Goal: Information Seeking & Learning: Learn about a topic

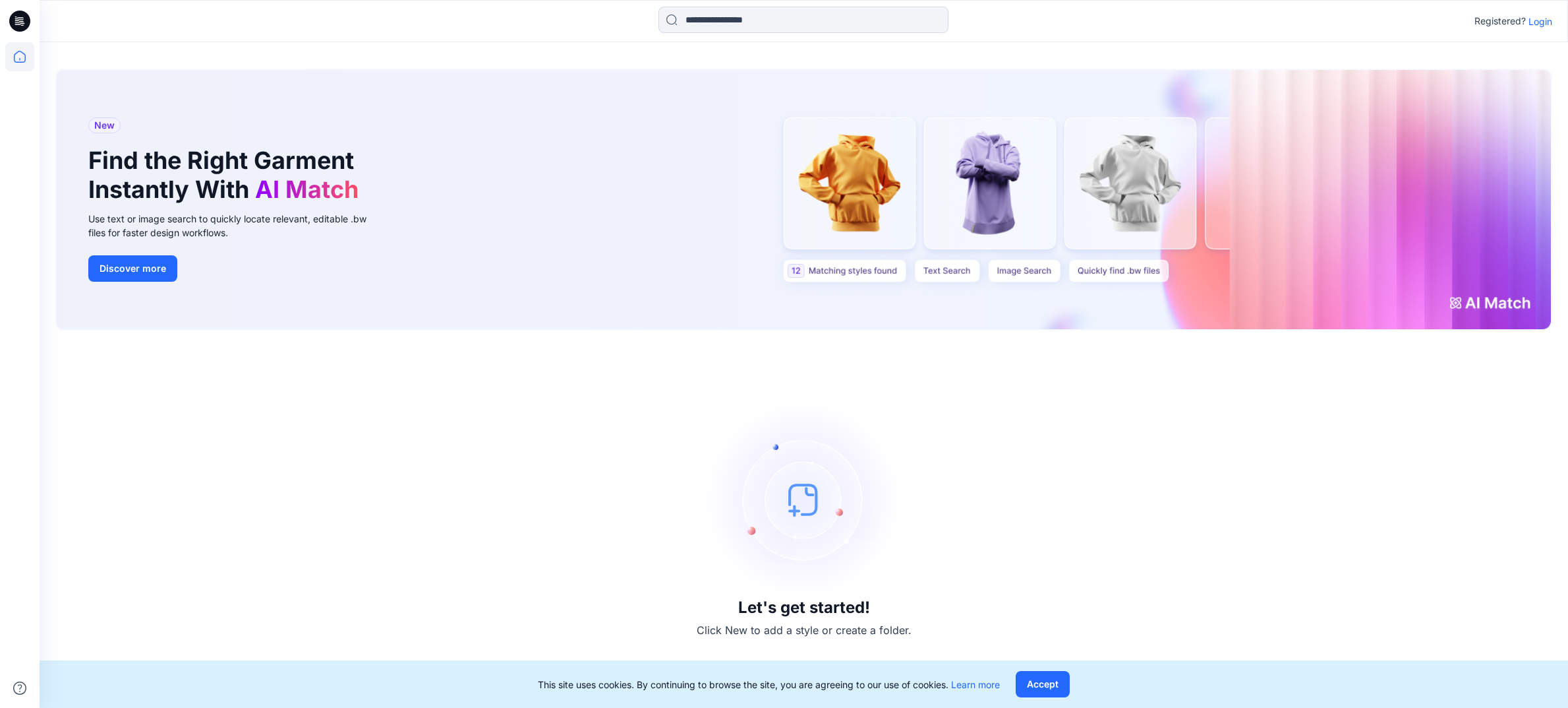
click at [1538, 25] on p "Login" at bounding box center [1540, 21] width 23 height 14
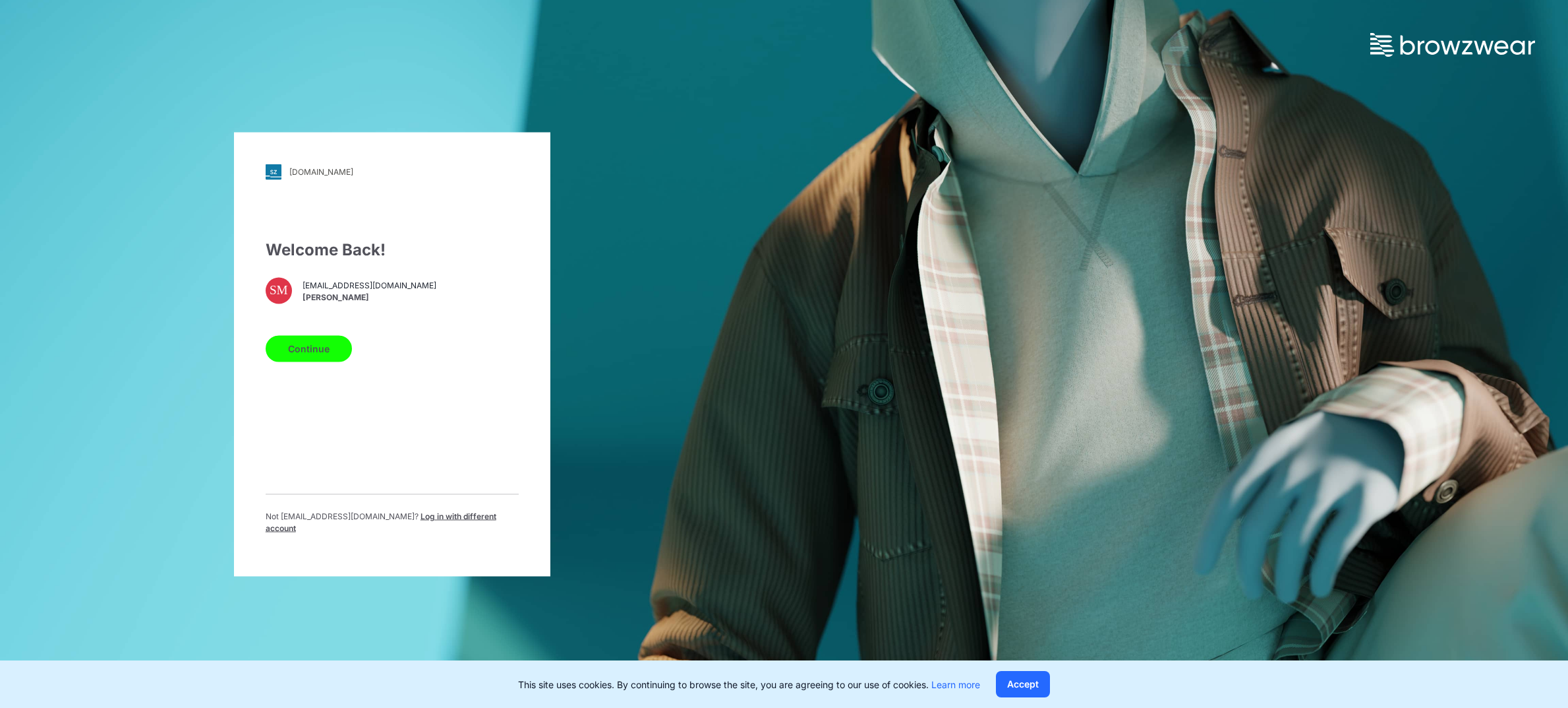
click at [325, 357] on button "Continue" at bounding box center [308, 348] width 86 height 26
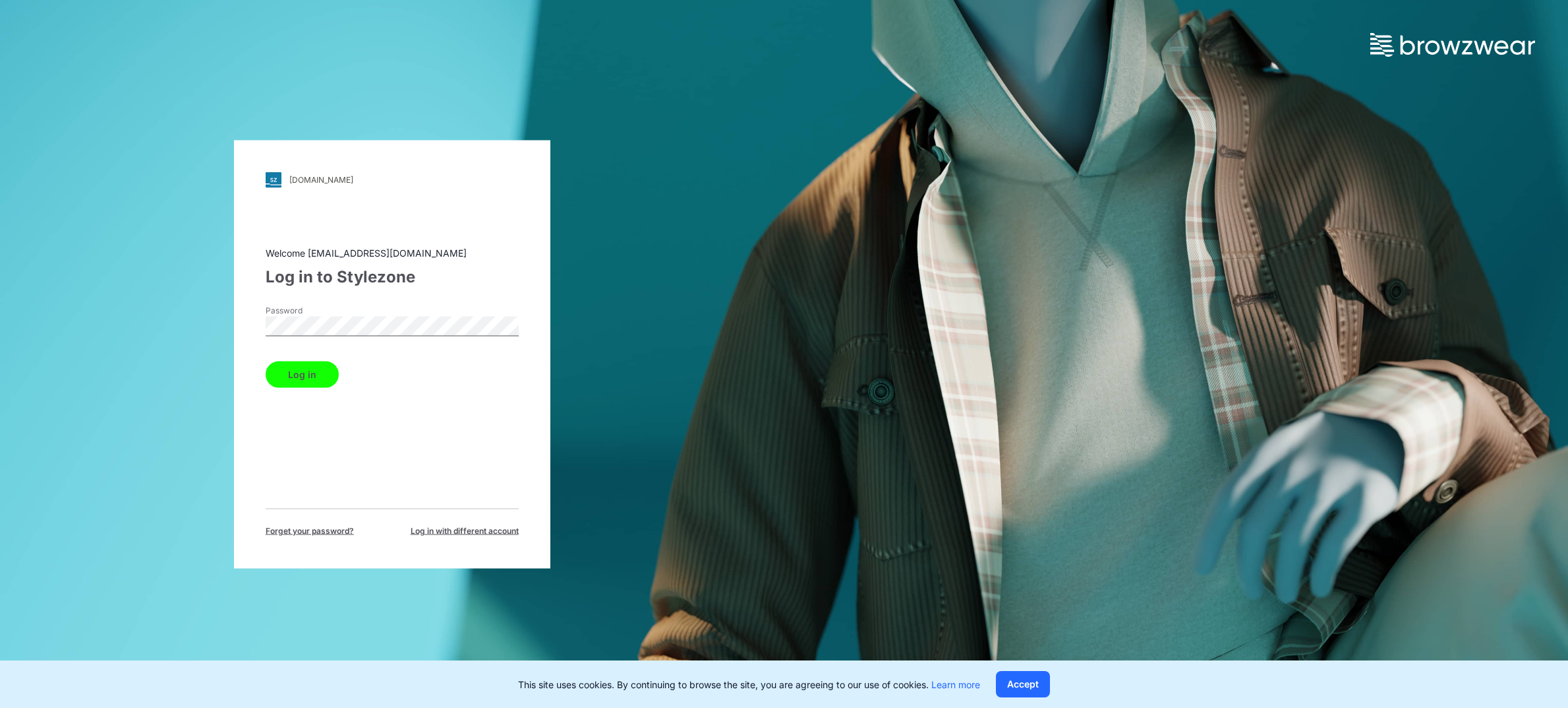
click at [301, 372] on button "Log in" at bounding box center [302, 374] width 73 height 26
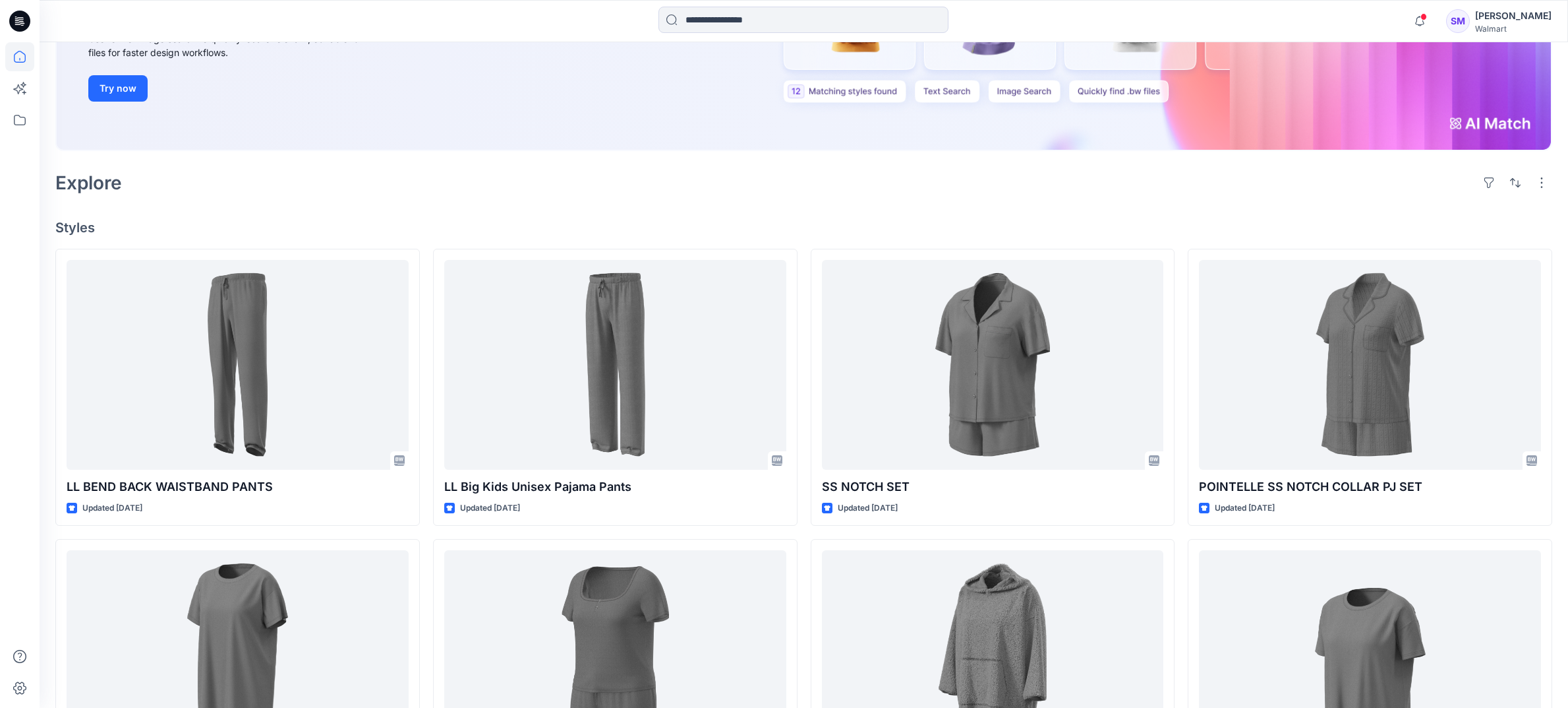
scroll to position [257, 0]
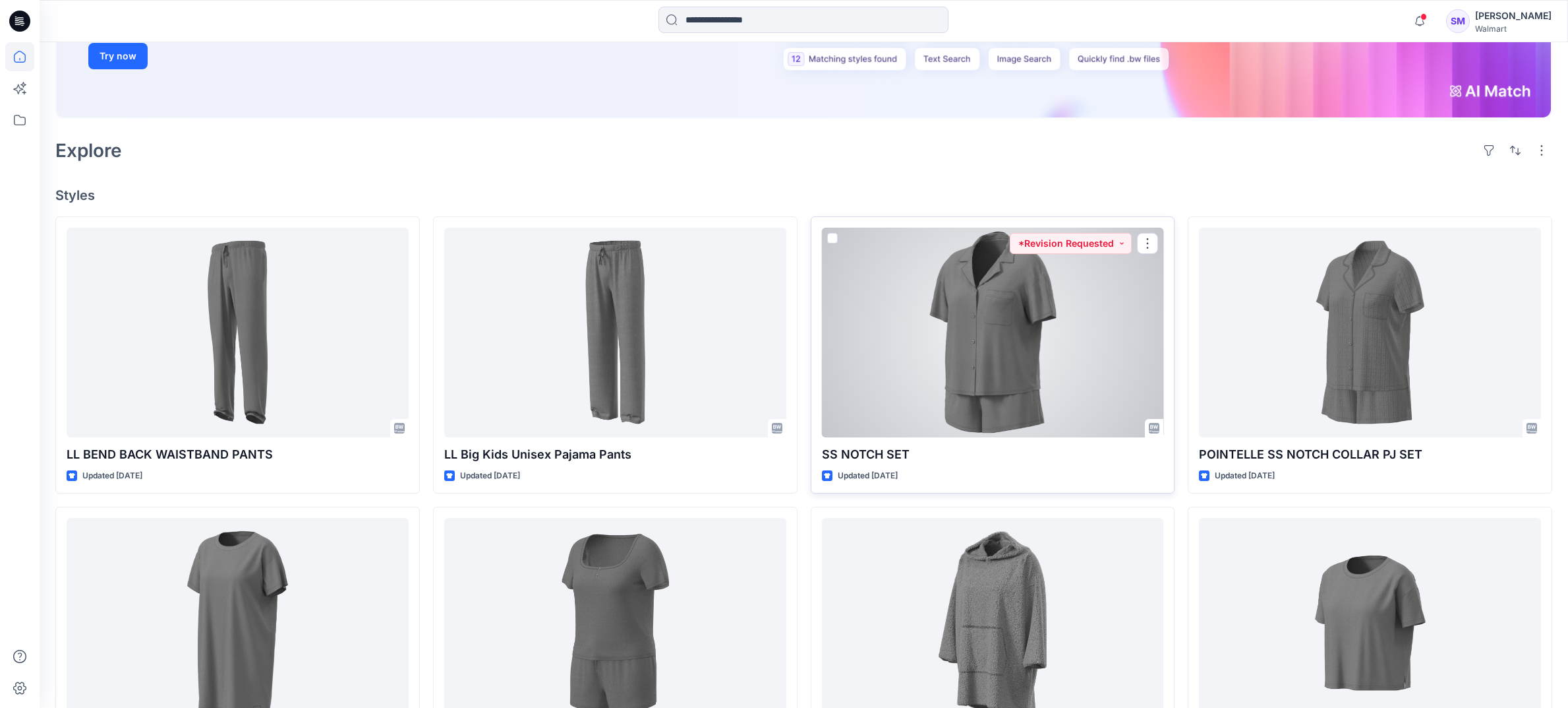
click at [985, 346] on div at bounding box center [993, 332] width 342 height 210
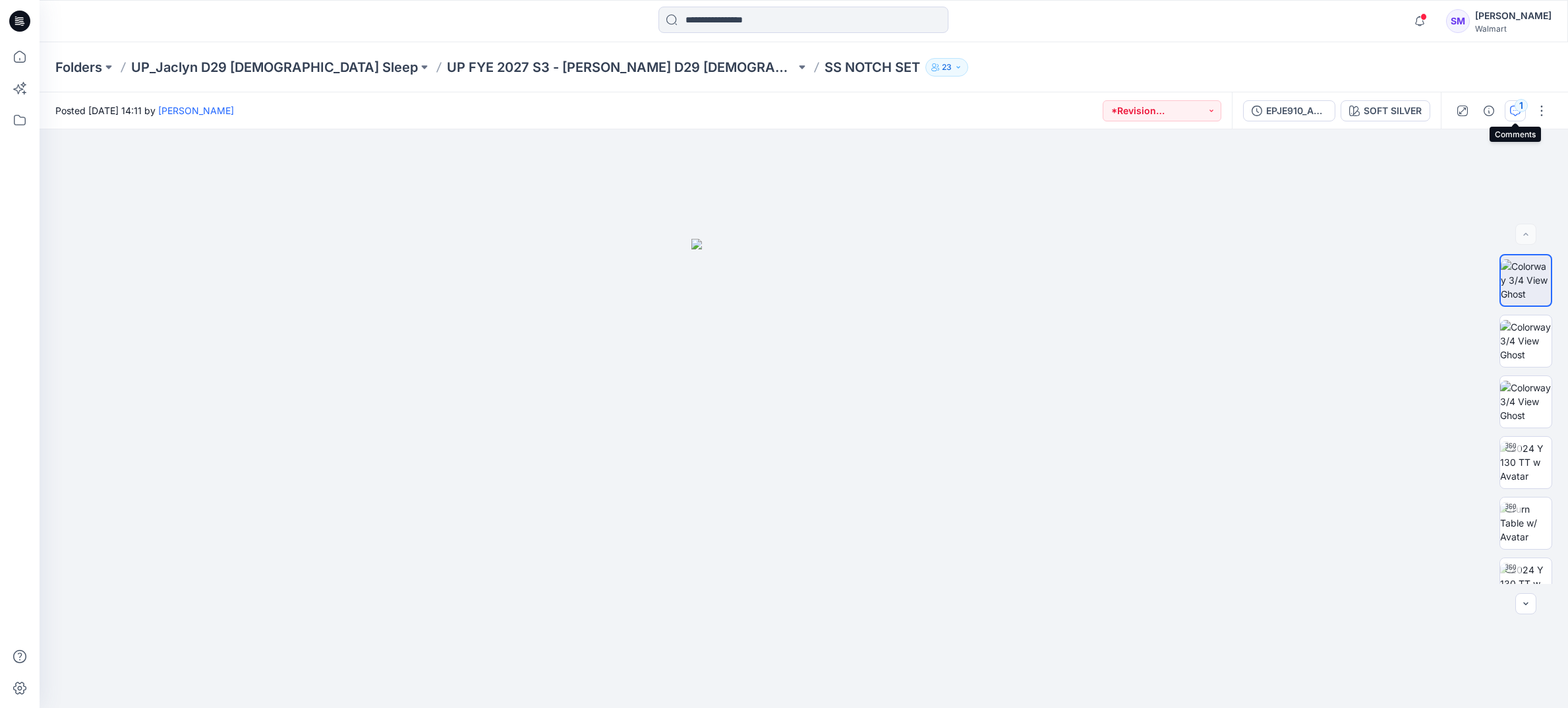
click at [1509, 110] on button "1" at bounding box center [1515, 110] width 21 height 21
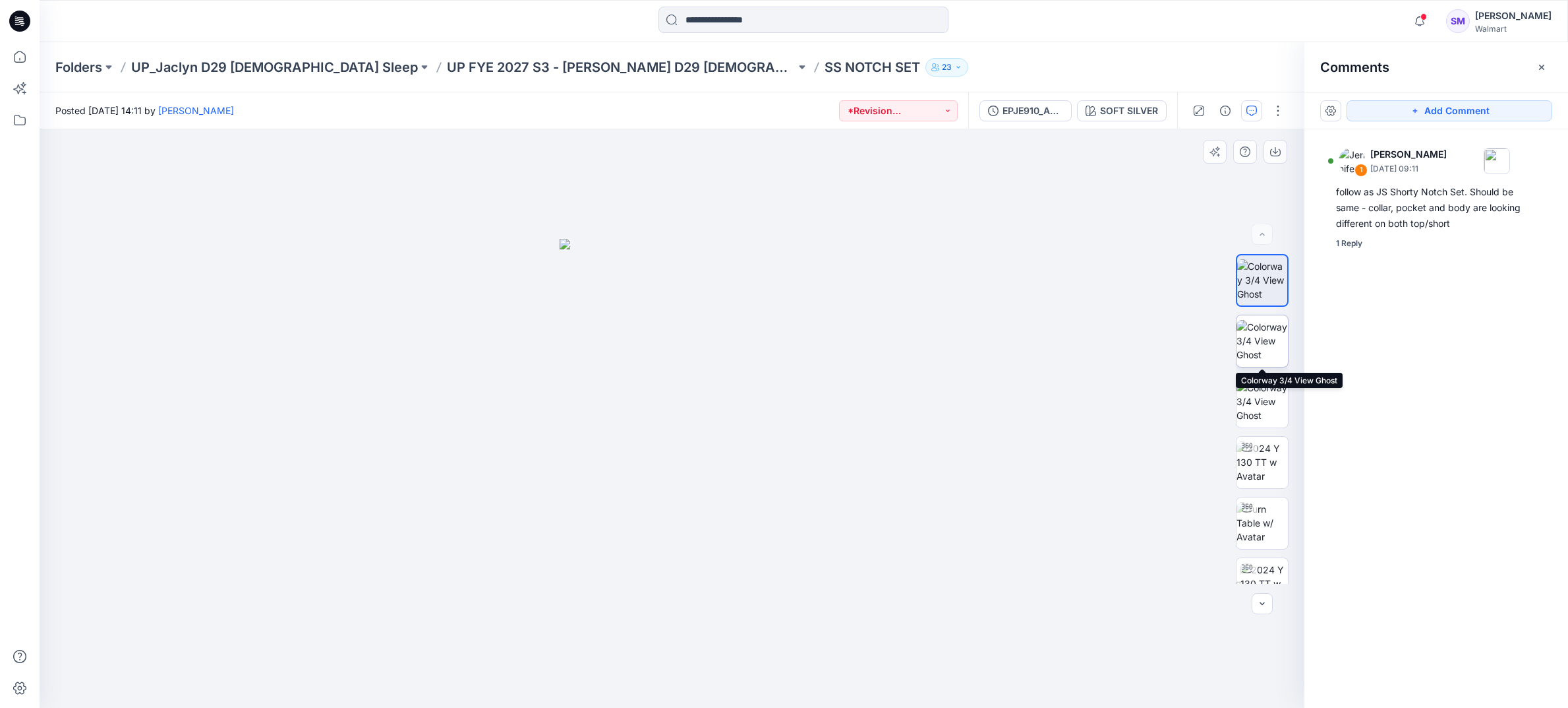
click at [1268, 340] on img at bounding box center [1262, 340] width 51 height 42
click at [1260, 282] on img at bounding box center [1262, 279] width 51 height 42
click at [1271, 347] on img at bounding box center [1262, 340] width 51 height 42
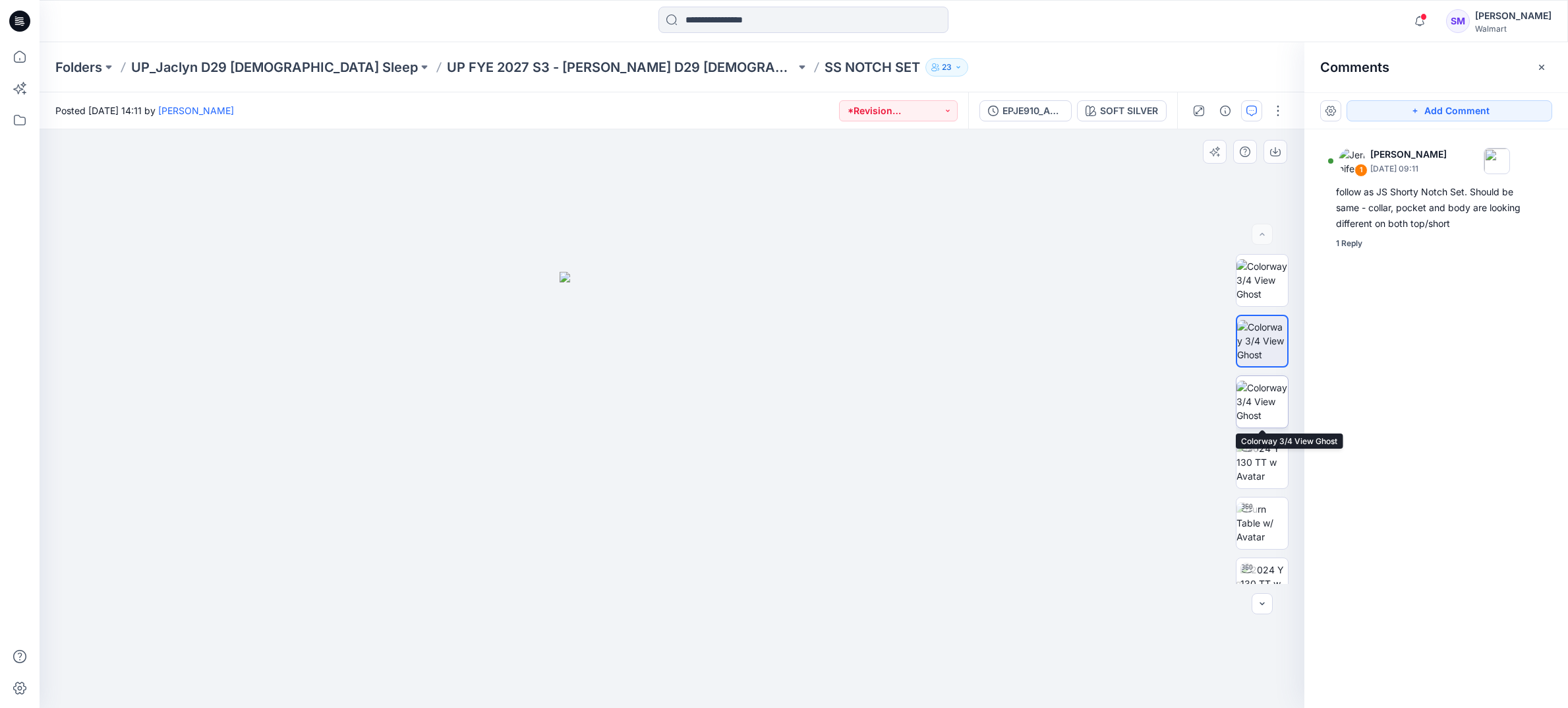
click at [1269, 417] on img at bounding box center [1262, 401] width 51 height 42
click at [1258, 271] on img at bounding box center [1262, 279] width 51 height 42
click at [1544, 67] on icon "button" at bounding box center [1542, 67] width 10 height 10
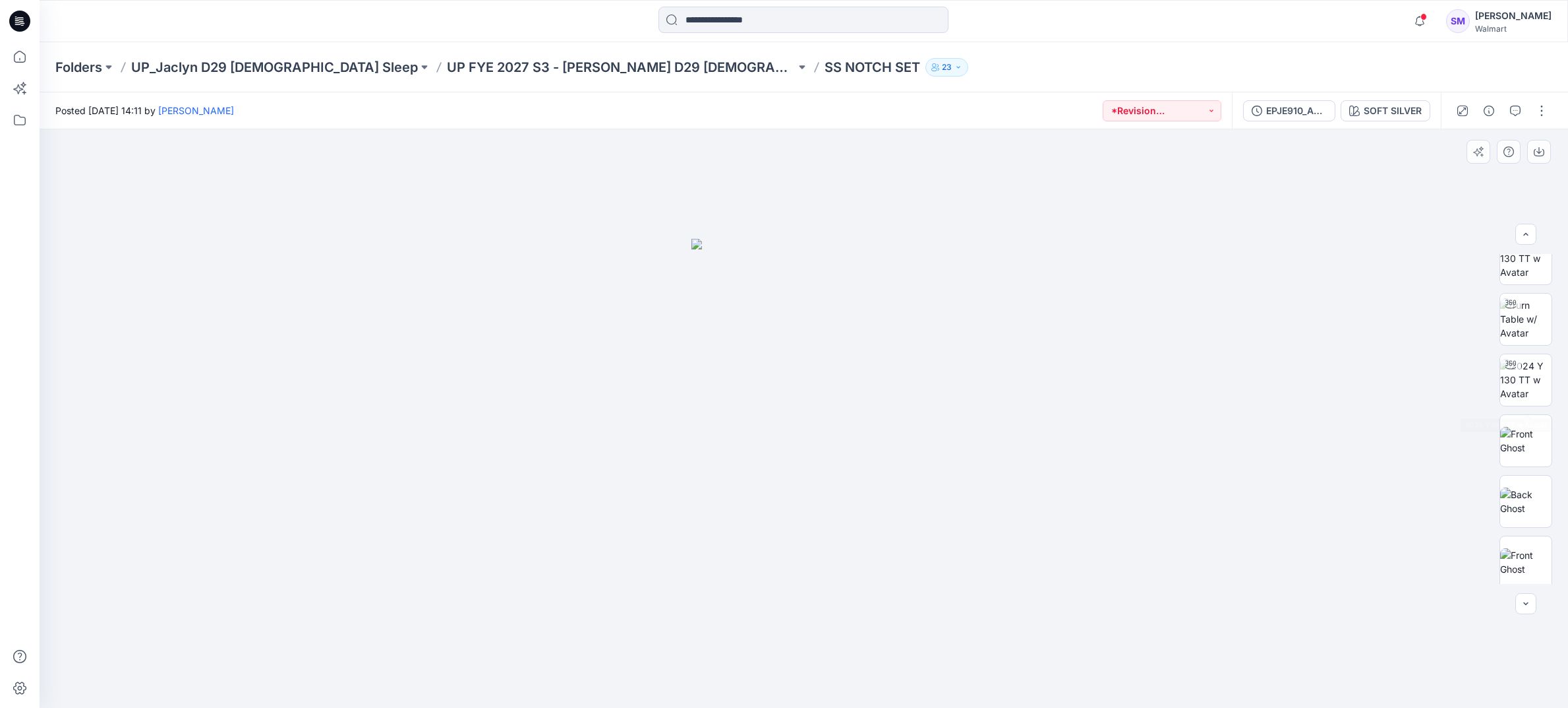
scroll to position [227, 0]
click at [1533, 413] on img at bounding box center [1526, 418] width 51 height 28
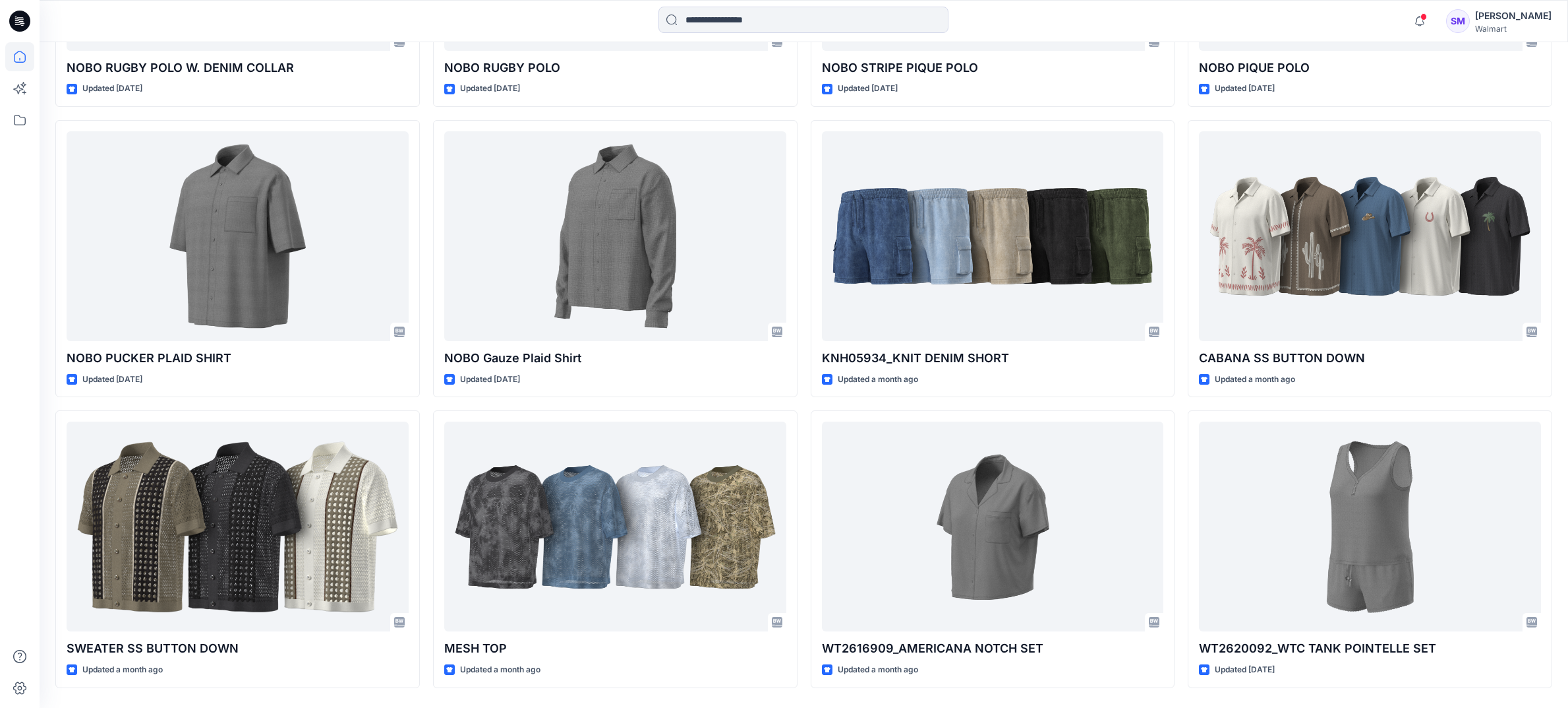
scroll to position [2430, 0]
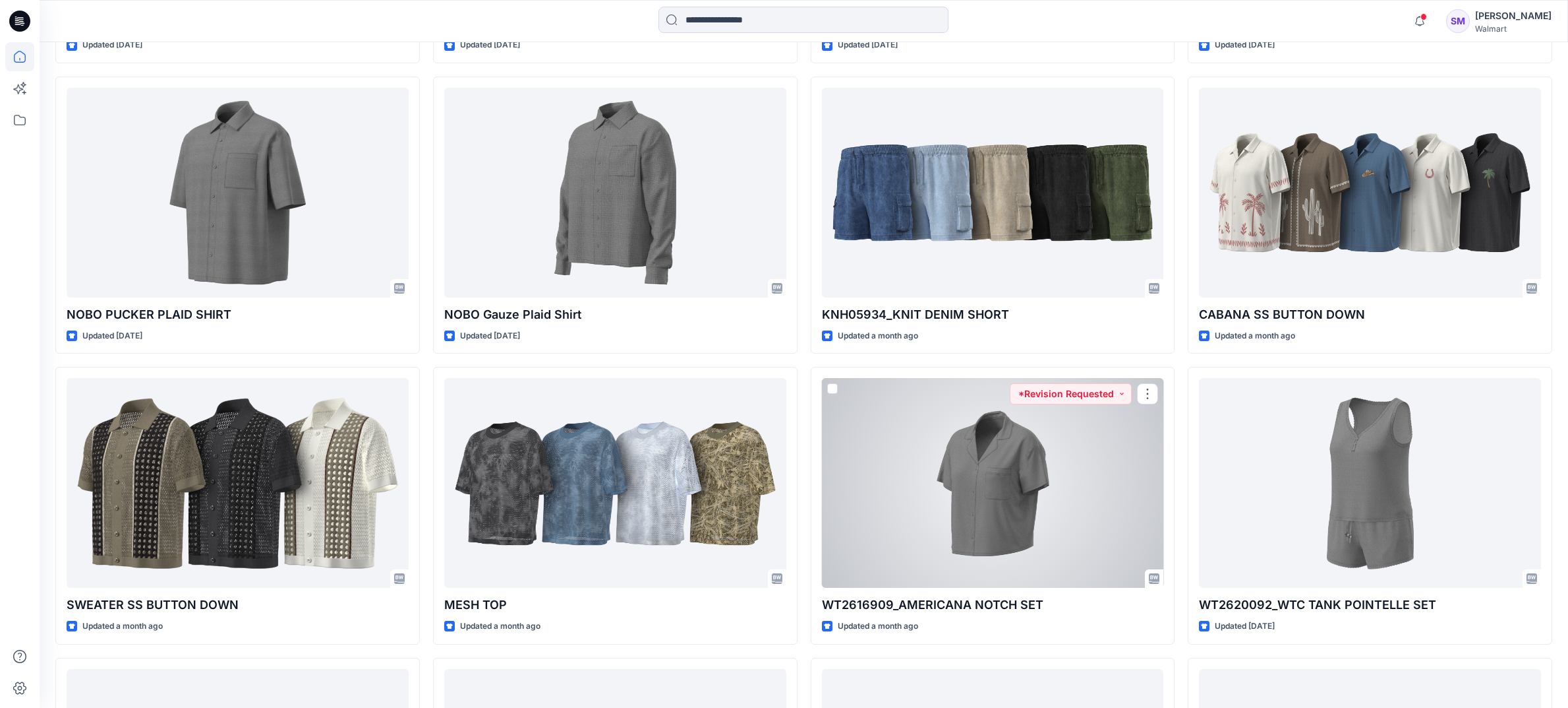
click at [950, 446] on div at bounding box center [993, 483] width 342 height 210
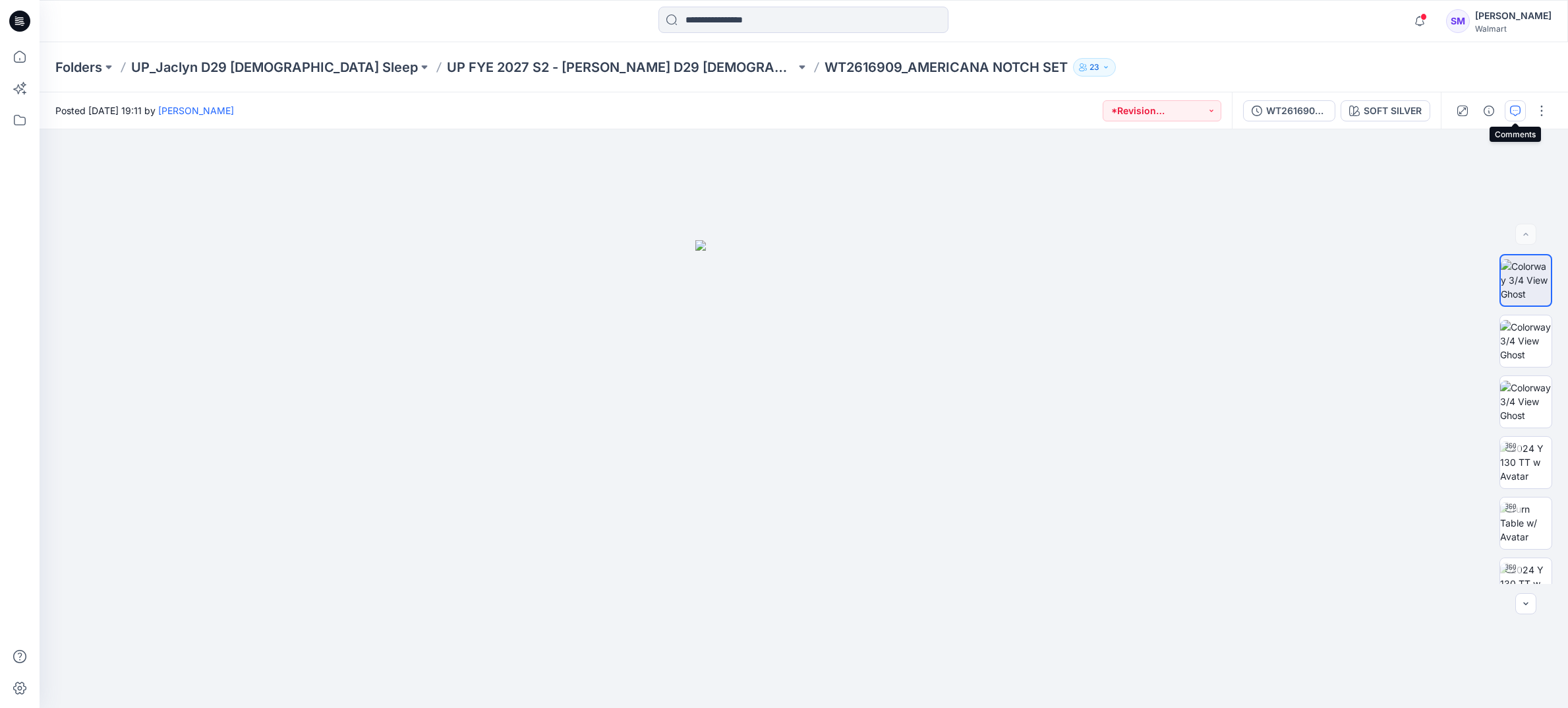
click at [1513, 110] on icon "button" at bounding box center [1515, 110] width 4 height 1
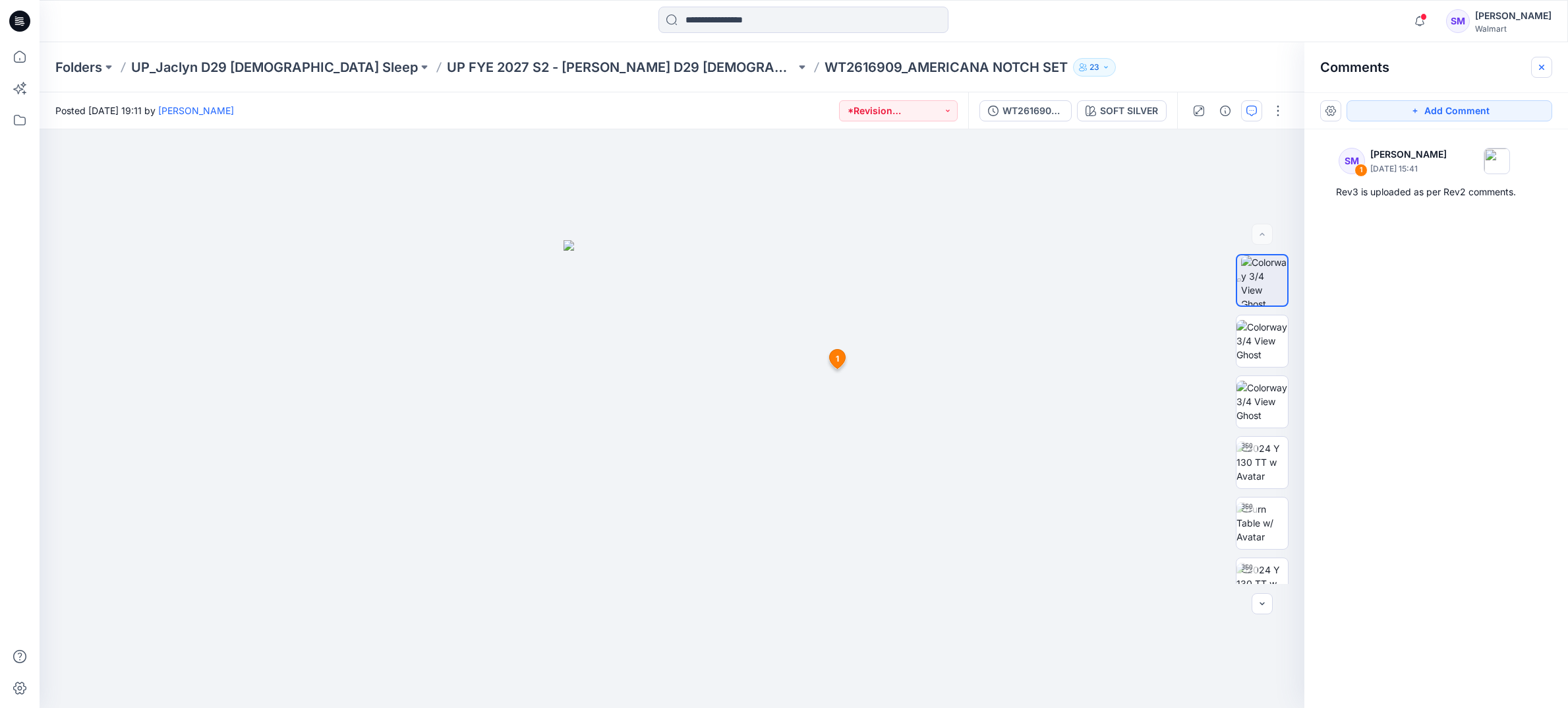
click at [1537, 67] on icon "button" at bounding box center [1542, 67] width 10 height 10
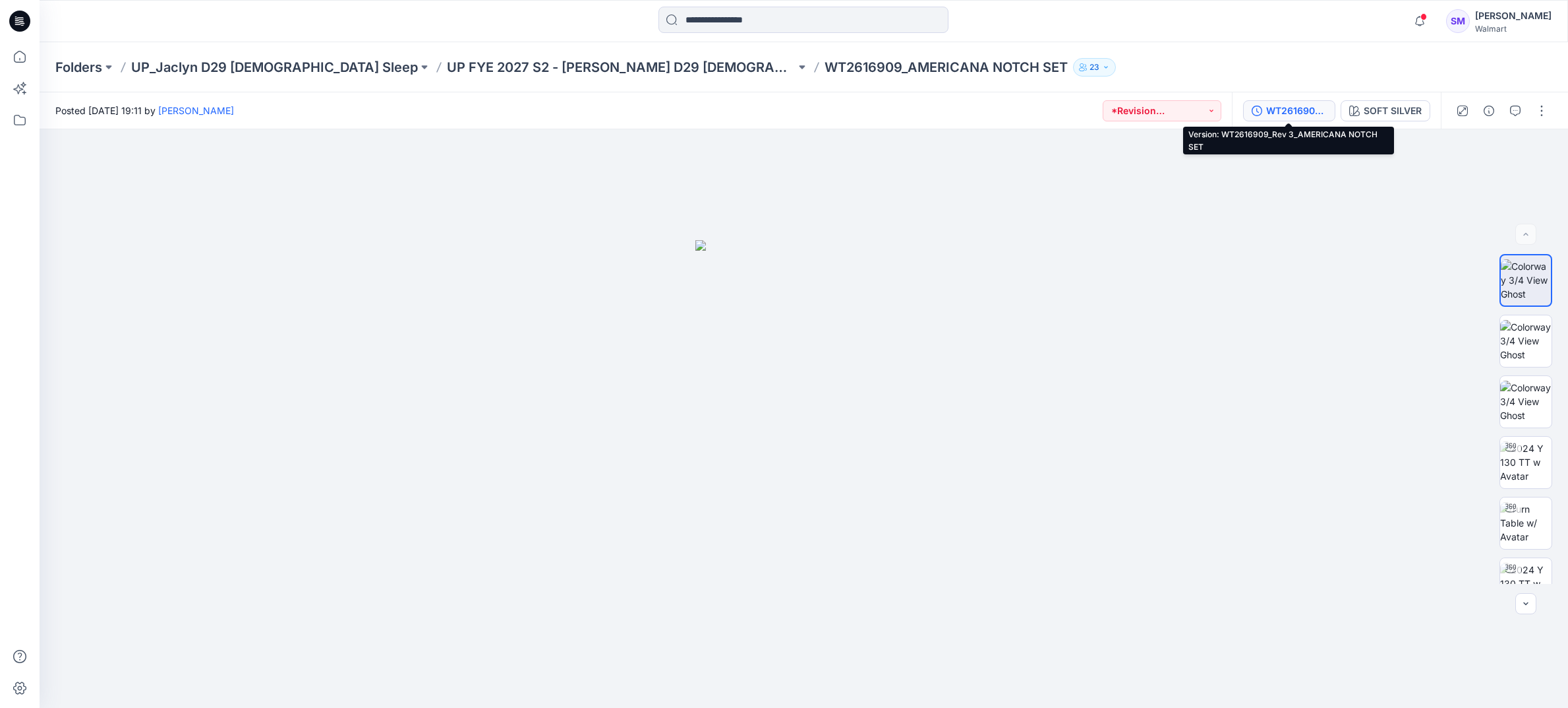
click at [1303, 109] on div "WT2616909_Rev 3_AMERICANA NOTCH SET" at bounding box center [1296, 111] width 61 height 15
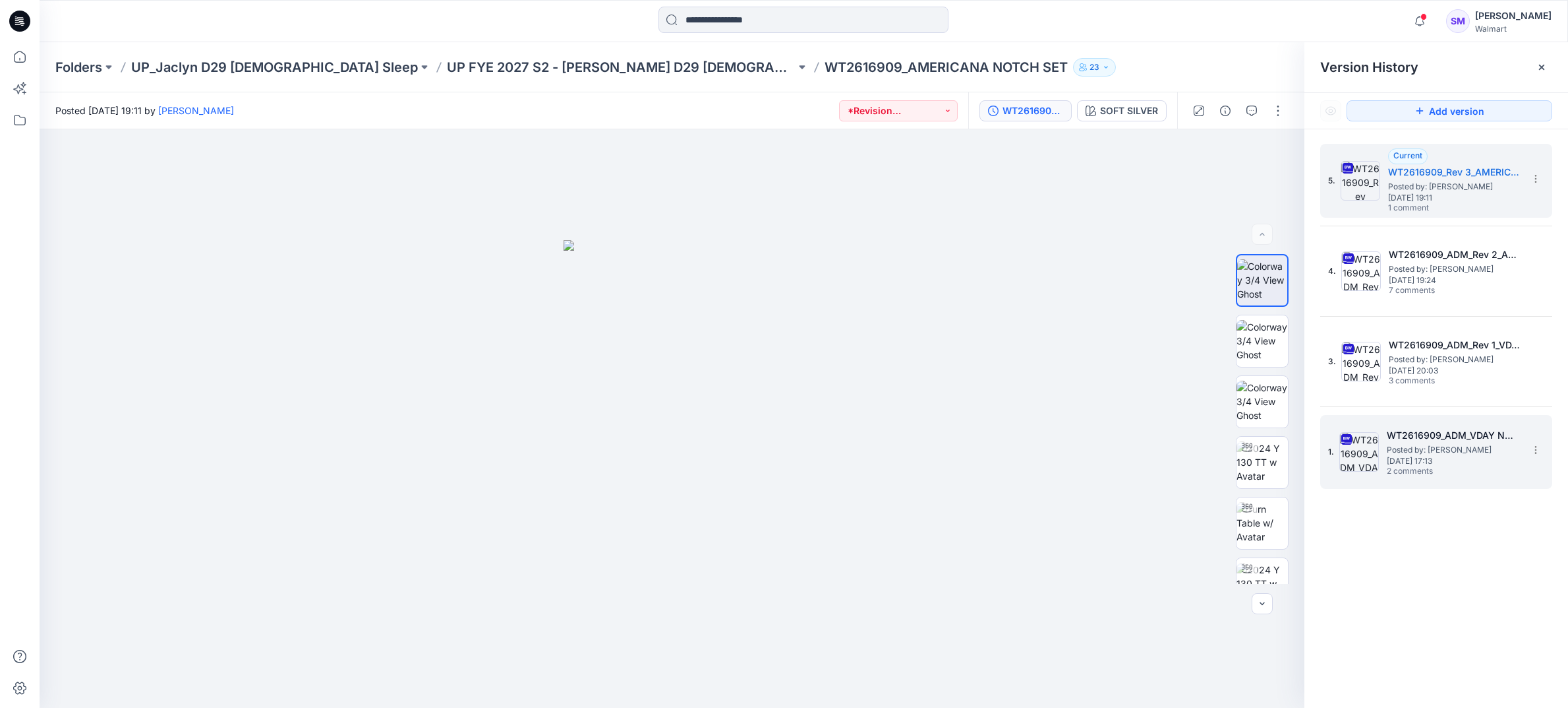
click at [1435, 445] on span "Posted by: [PERSON_NAME]" at bounding box center [1453, 450] width 132 height 13
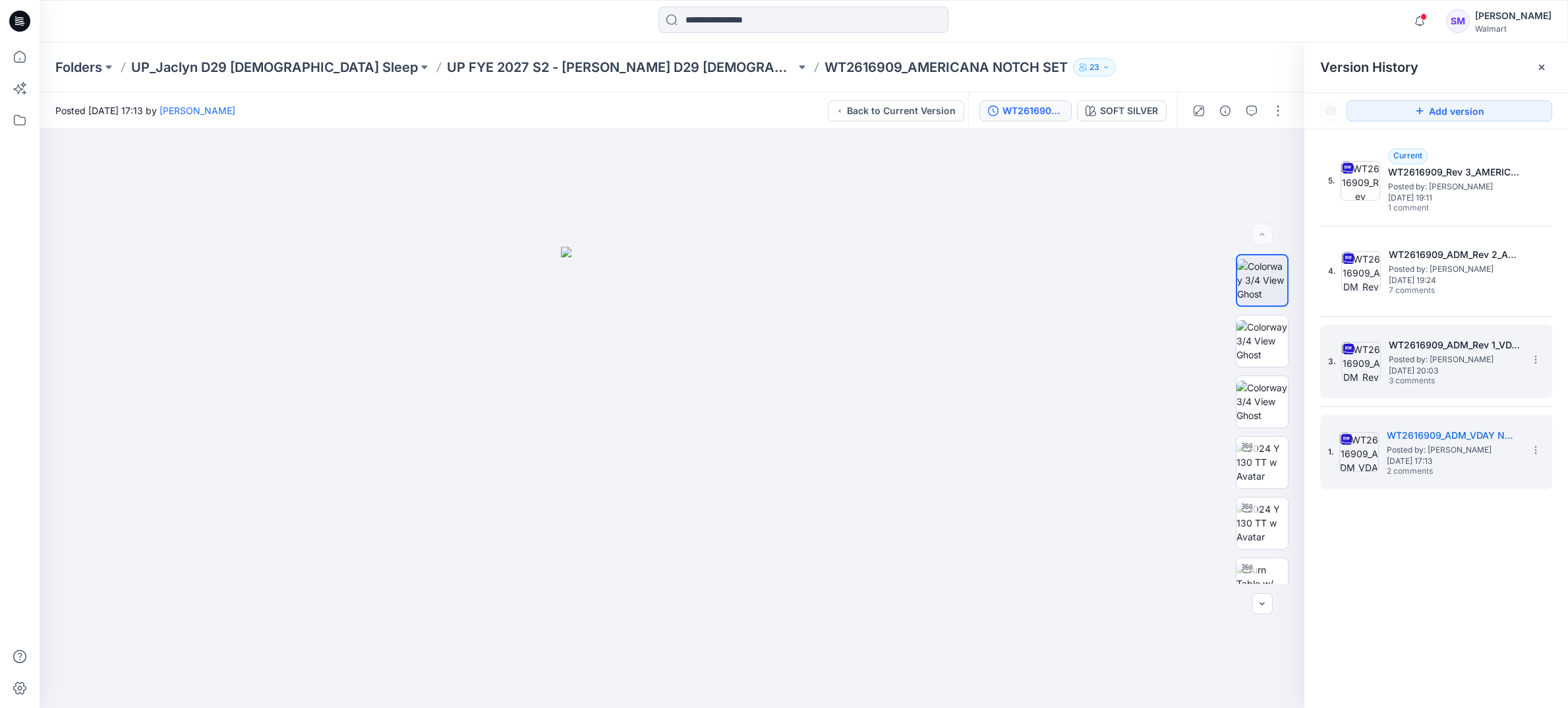
click at [1432, 381] on span "3 comments" at bounding box center [1435, 381] width 92 height 10
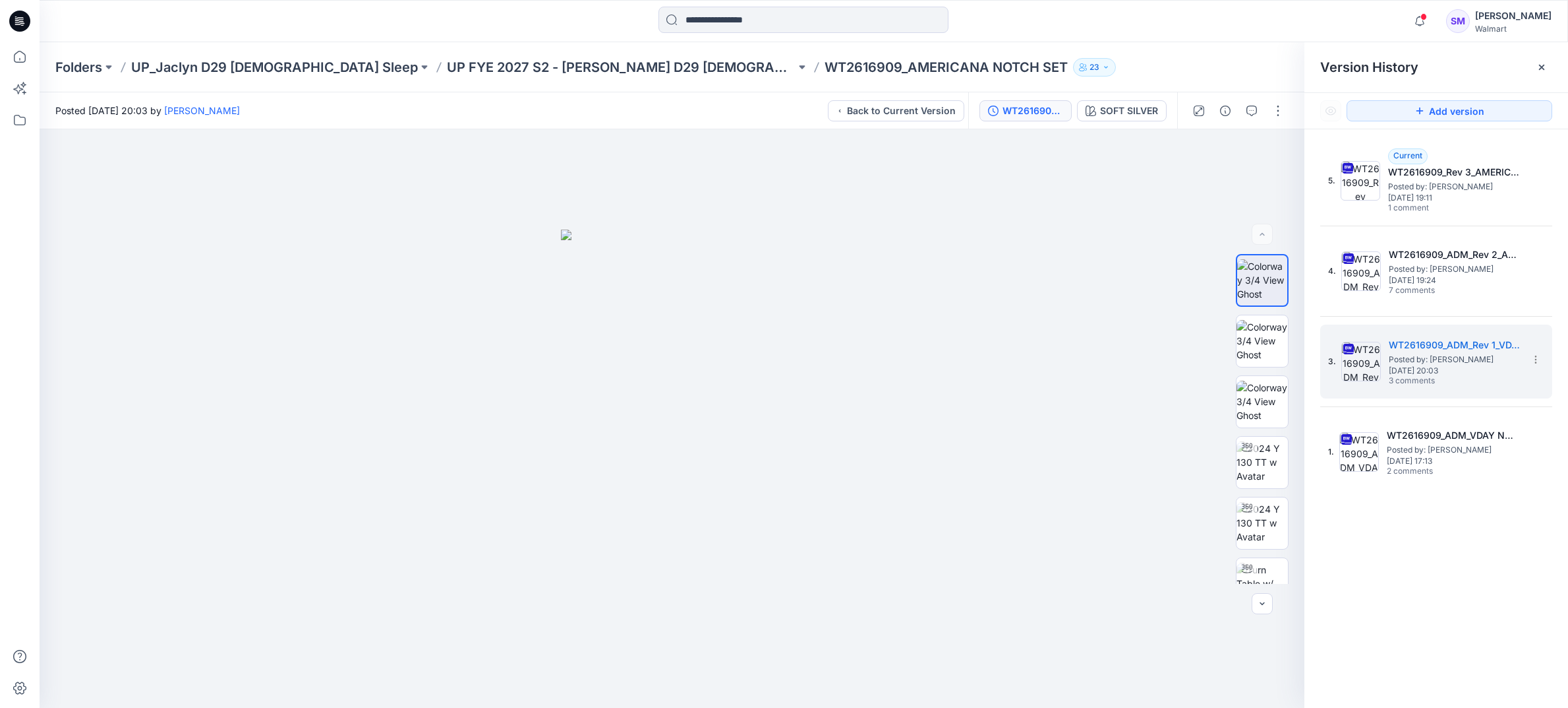
click at [1431, 310] on div "5. Current WT2616909_Rev 3_AMERICANA NOTCH SET Posted by: [PERSON_NAME] [DATE] …" at bounding box center [1436, 317] width 232 height 345
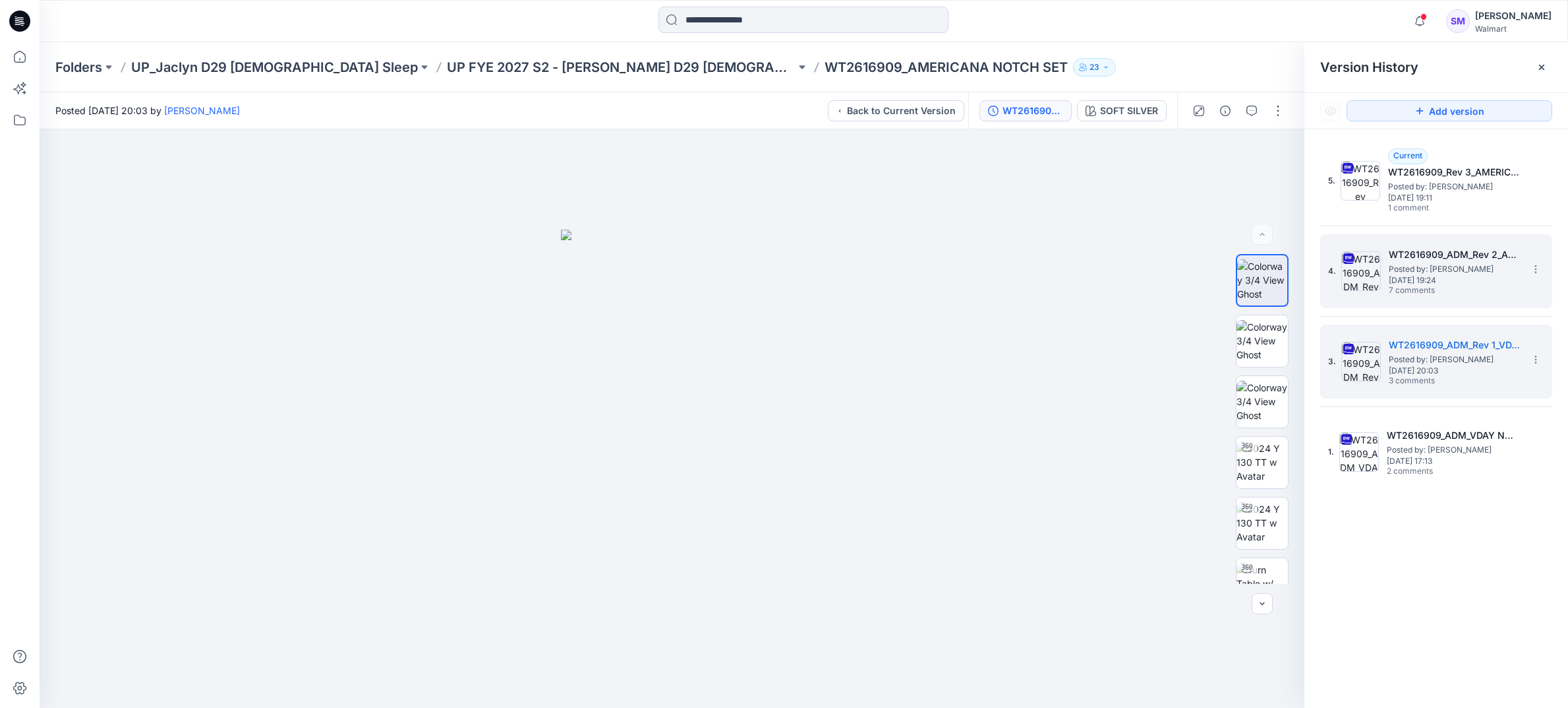
click at [1421, 276] on span "[DATE] 19:24" at bounding box center [1455, 280] width 132 height 10
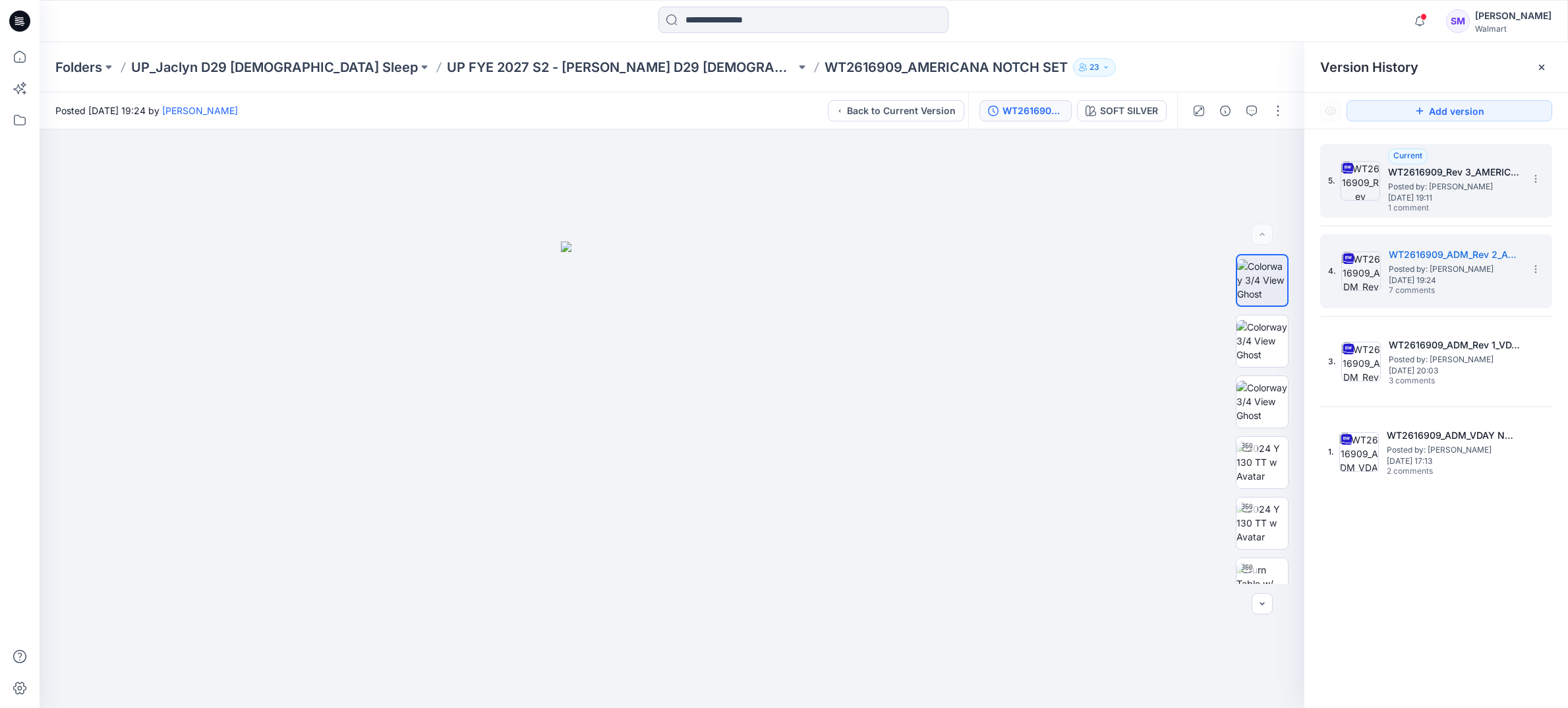
click at [1439, 192] on span "Posted by: [PERSON_NAME]" at bounding box center [1454, 187] width 132 height 13
click at [1435, 249] on h5 "WT2616909_ADM_Rev 2_AMERICANA NOTCH SET" at bounding box center [1455, 255] width 132 height 16
click at [1435, 176] on h5 "WT2616909_Rev 3_AMERICANA NOTCH SET" at bounding box center [1454, 173] width 132 height 16
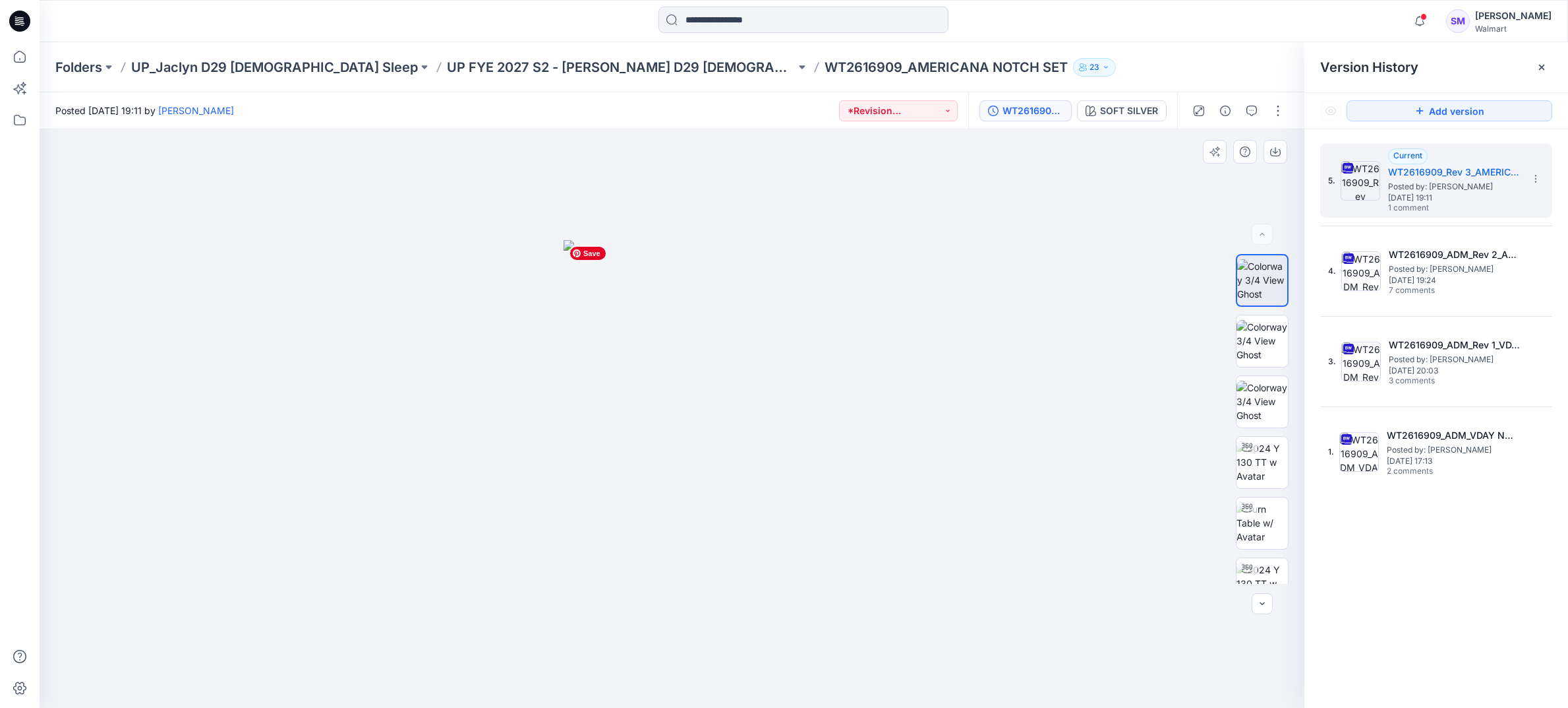
drag, startPoint x: 676, startPoint y: 339, endPoint x: 778, endPoint y: 341, distance: 102.0
click at [762, 339] on img at bounding box center [673, 474] width 218 height 468
click at [1271, 332] on img at bounding box center [1262, 340] width 51 height 42
drag, startPoint x: 674, startPoint y: 391, endPoint x: 763, endPoint y: 382, distance: 89.5
click at [754, 377] on img at bounding box center [673, 494] width 218 height 430
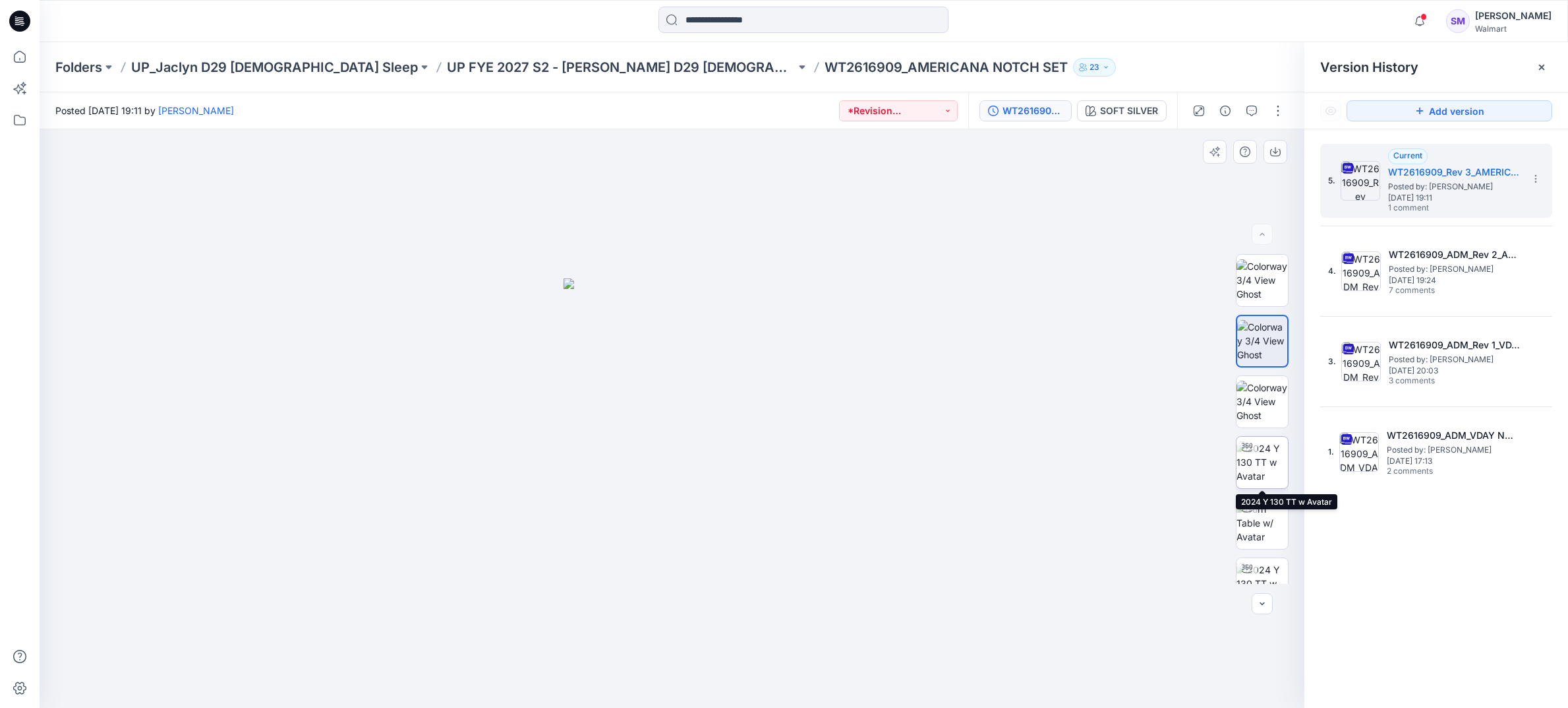
click at [1272, 469] on img at bounding box center [1262, 462] width 51 height 42
click at [1393, 197] on span "[DATE] 19:11" at bounding box center [1454, 197] width 132 height 10
click at [1487, 182] on span "Posted by: [PERSON_NAME]" at bounding box center [1454, 187] width 132 height 13
click at [1404, 175] on h5 "WT2616909_Rev 3_AMERICANA NOTCH SET" at bounding box center [1454, 173] width 132 height 16
click at [1254, 113] on icon "button" at bounding box center [1251, 110] width 10 height 10
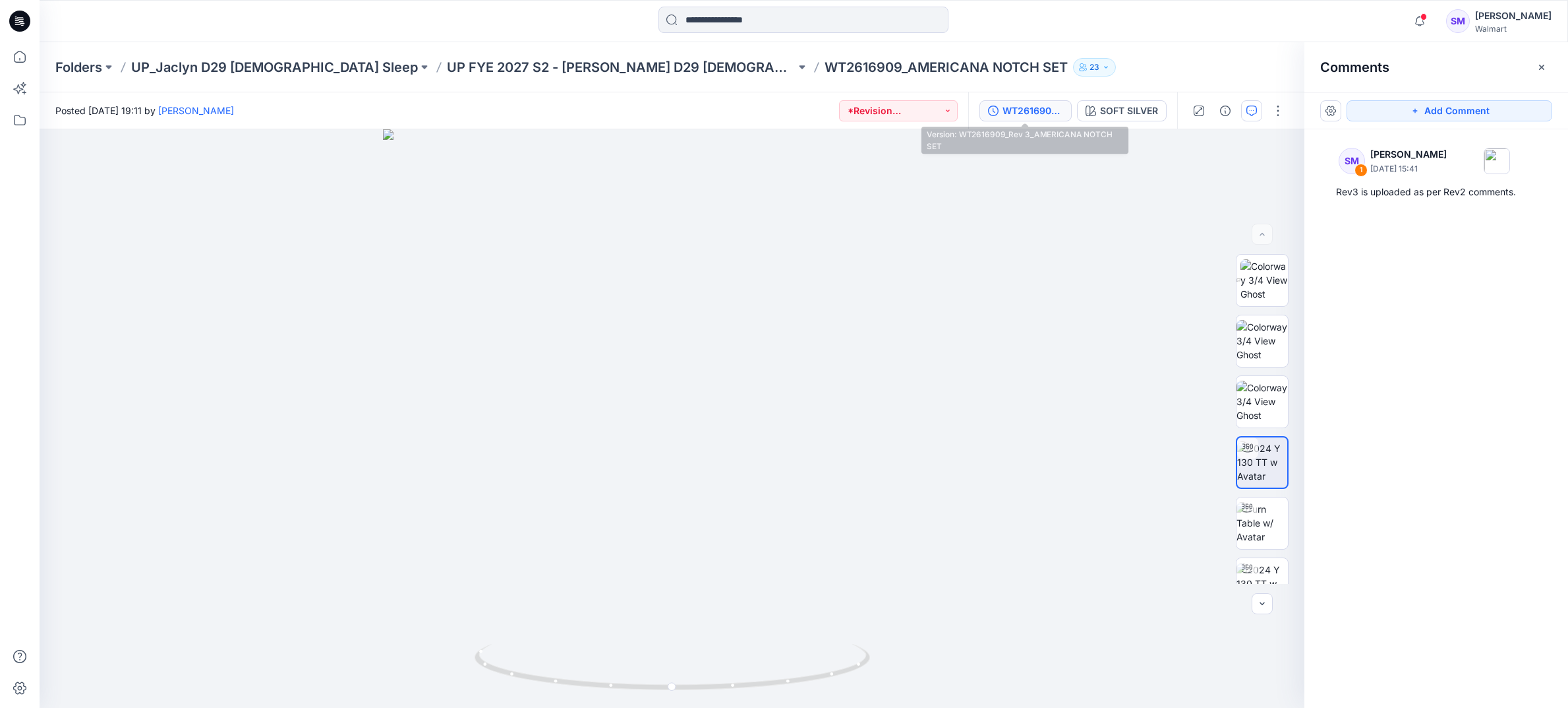
click at [1018, 104] on div "WT2616909_Rev 3_AMERICANA NOTCH SET" at bounding box center [1033, 111] width 61 height 15
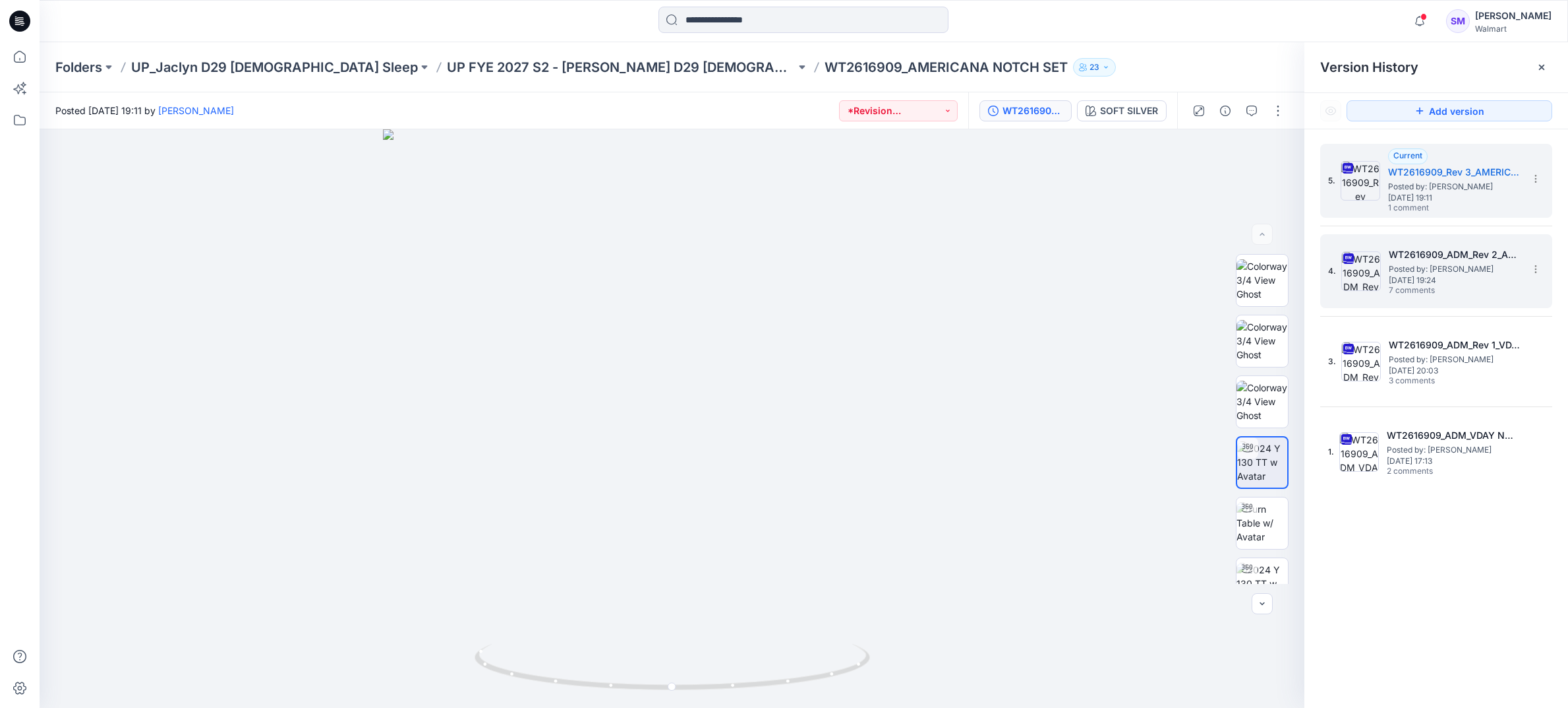
click at [1406, 279] on span "[DATE] 19:24" at bounding box center [1455, 280] width 132 height 10
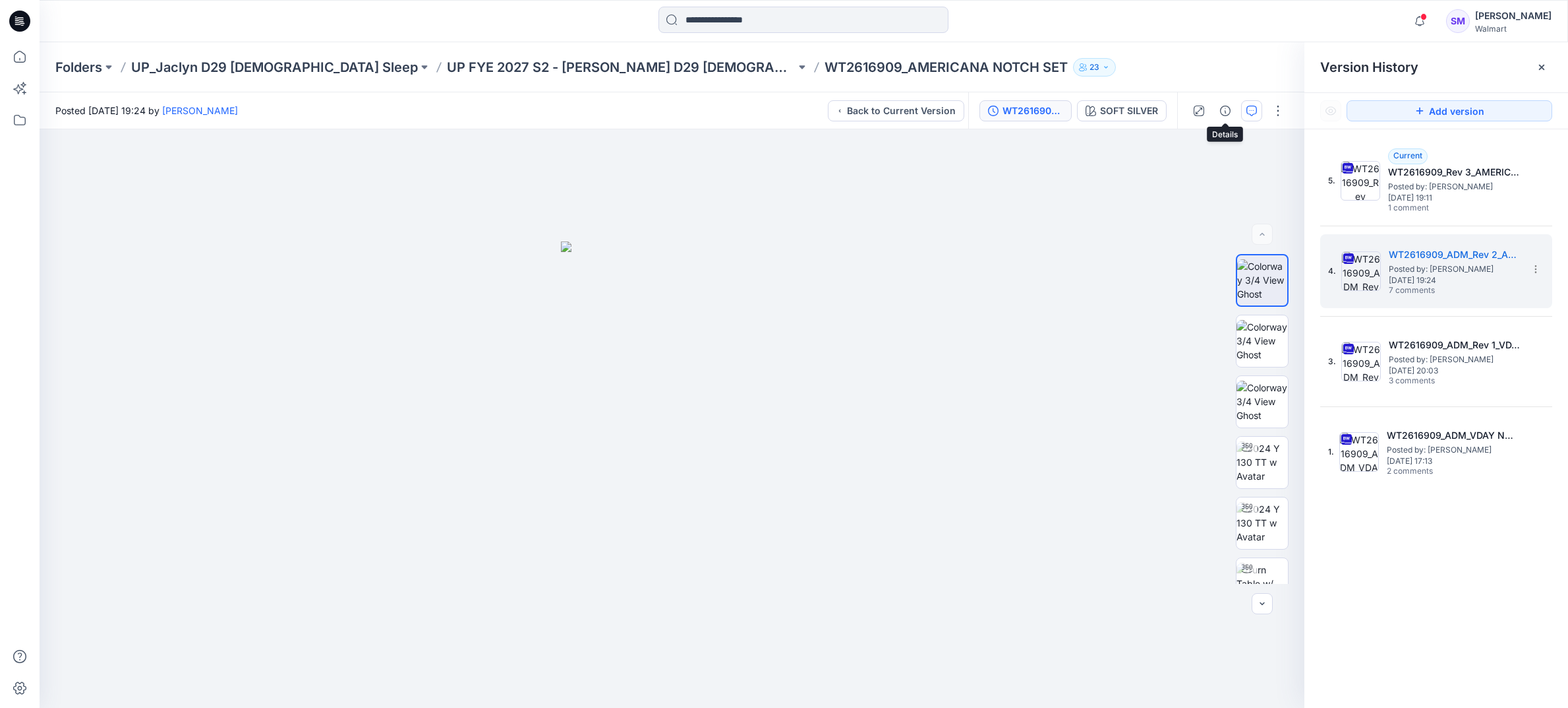
click at [1244, 106] on button "button" at bounding box center [1251, 110] width 21 height 21
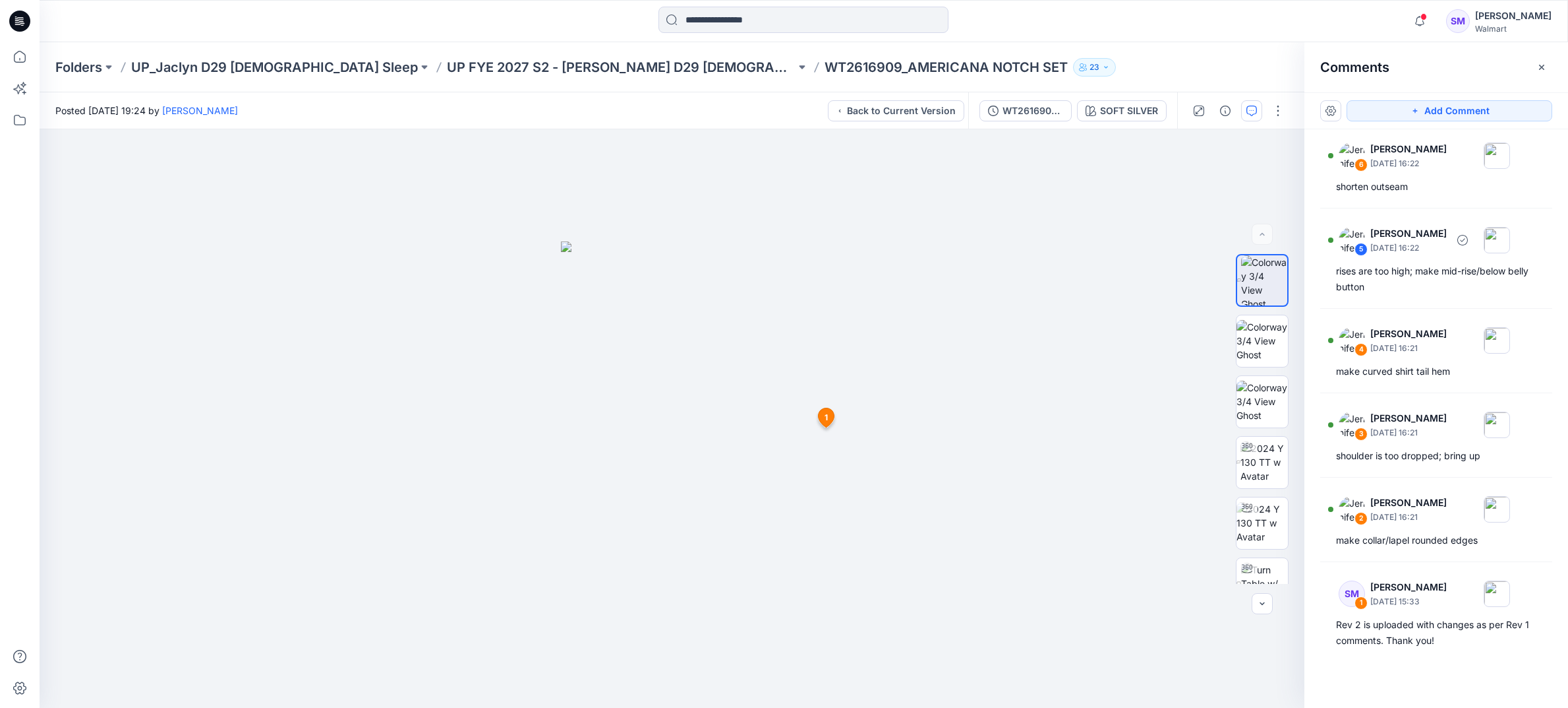
scroll to position [92, 0]
click at [1539, 64] on icon "button" at bounding box center [1542, 67] width 10 height 10
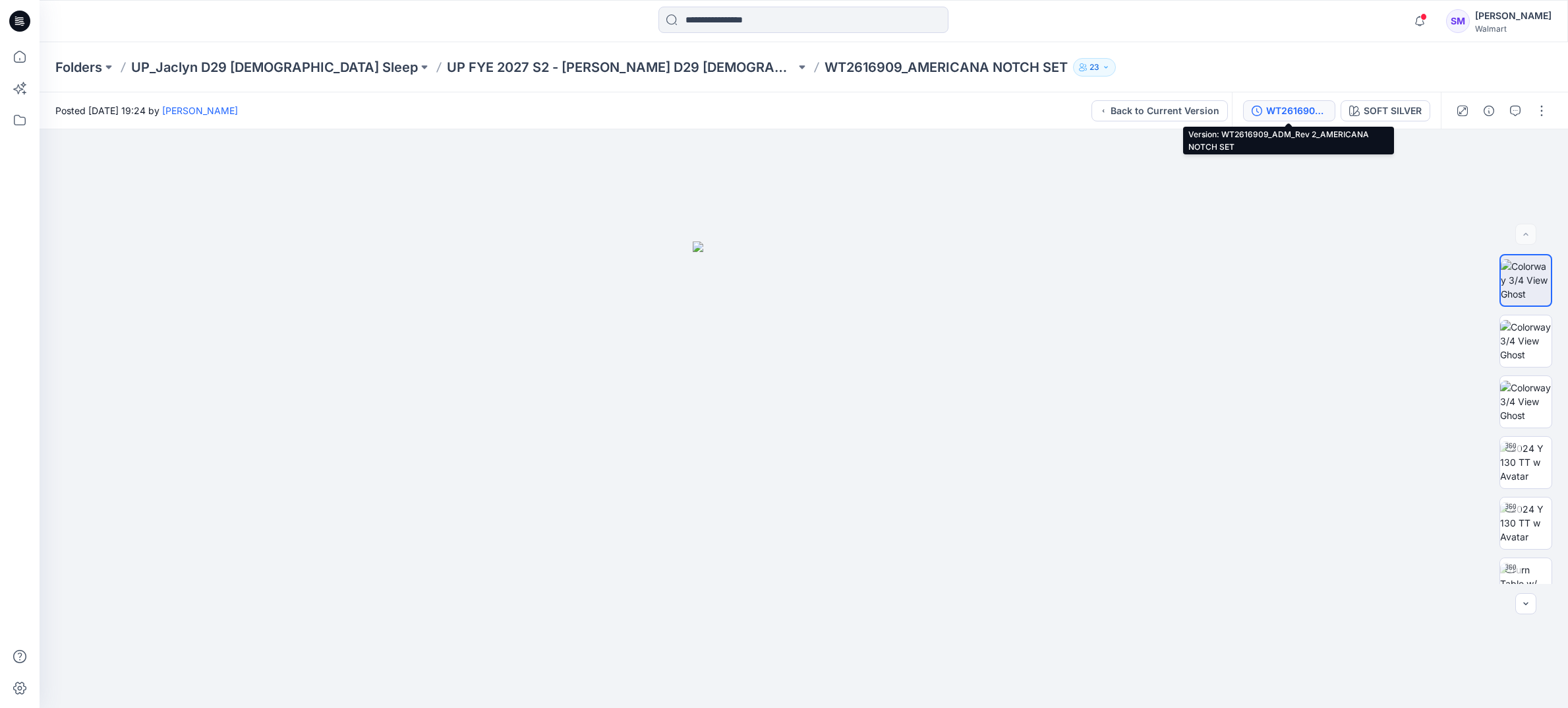
click at [1294, 111] on div "WT2616909_ADM_Rev 2_AMERICANA NOTCH SET" at bounding box center [1296, 111] width 61 height 15
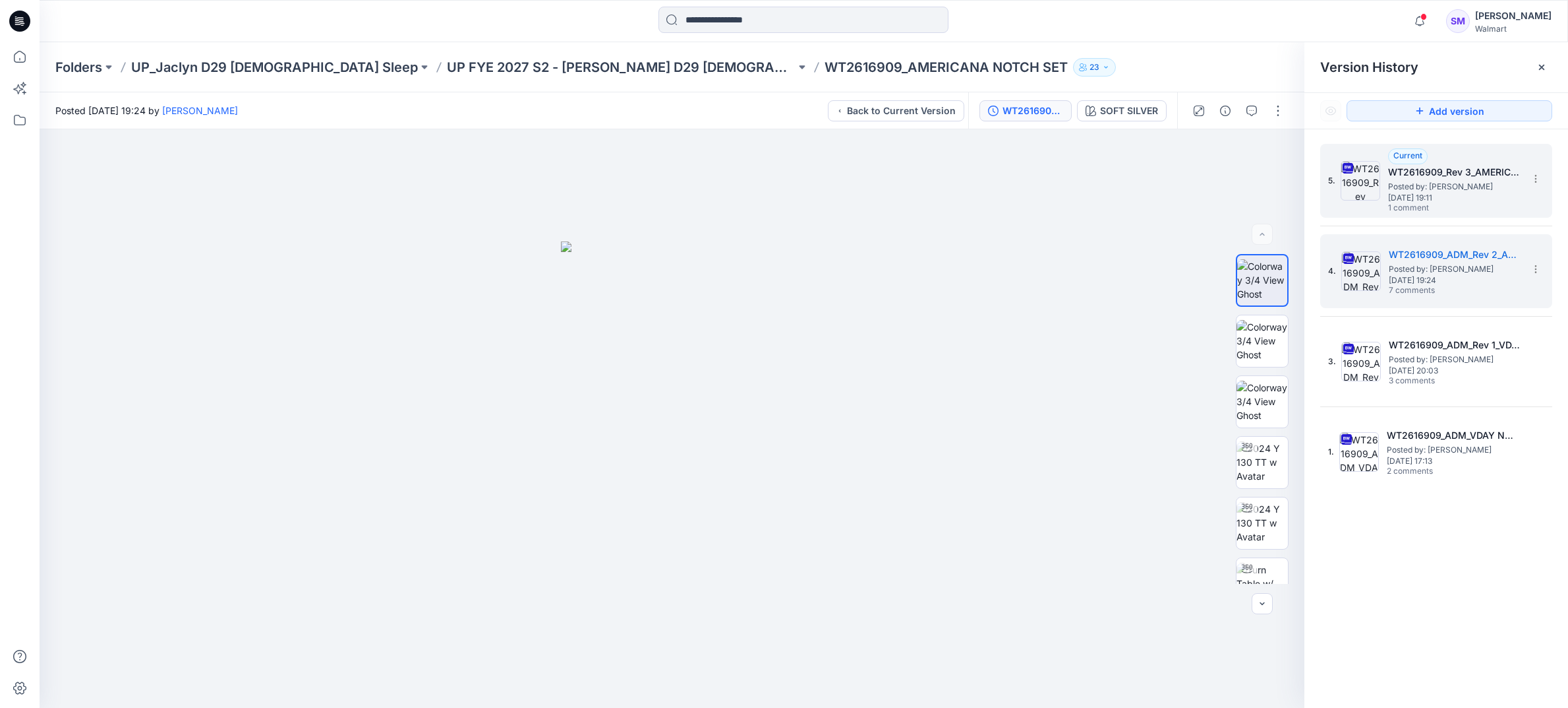
click at [1410, 202] on span "[DATE] 19:11" at bounding box center [1454, 197] width 132 height 10
